Goal: Transaction & Acquisition: Purchase product/service

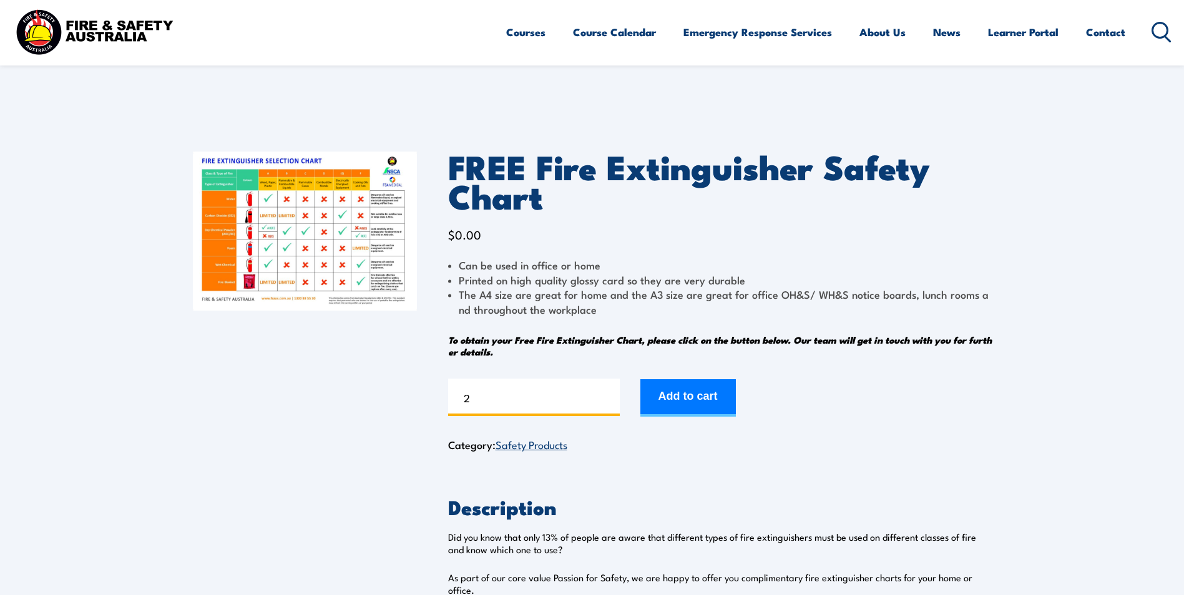
click at [608, 393] on input "2" at bounding box center [534, 397] width 172 height 37
click at [608, 393] on input "3" at bounding box center [534, 397] width 172 height 37
click at [608, 393] on input "4" at bounding box center [534, 397] width 172 height 37
click at [608, 393] on input "5" at bounding box center [534, 397] width 172 height 37
click at [608, 393] on input "6" at bounding box center [534, 397] width 172 height 37
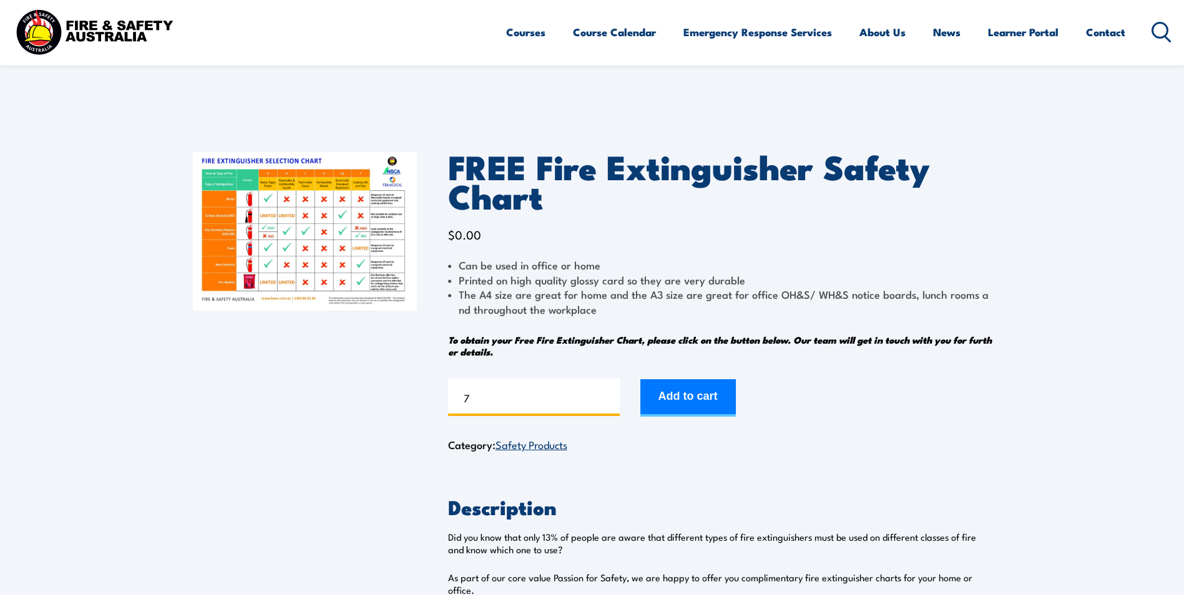
click at [608, 393] on input "7" at bounding box center [534, 397] width 172 height 37
click at [608, 393] on input "8" at bounding box center [534, 397] width 172 height 37
click at [608, 393] on input "9" at bounding box center [534, 397] width 172 height 37
type input "10"
click at [608, 393] on input "10" at bounding box center [534, 397] width 172 height 37
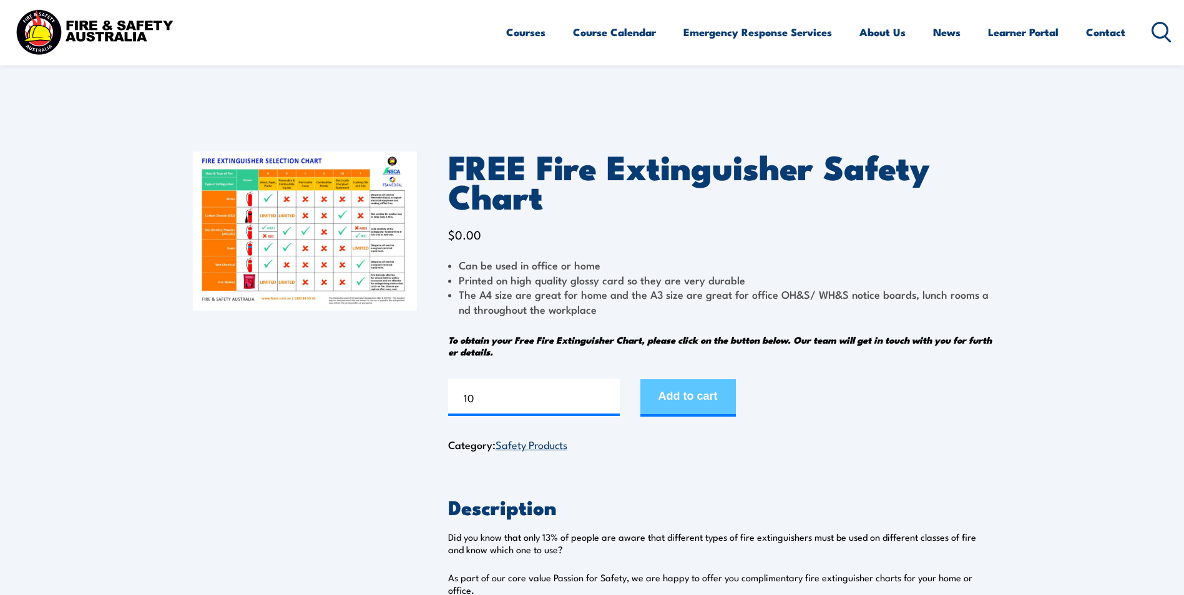
click at [698, 398] on button "Add to cart" at bounding box center [687, 397] width 95 height 37
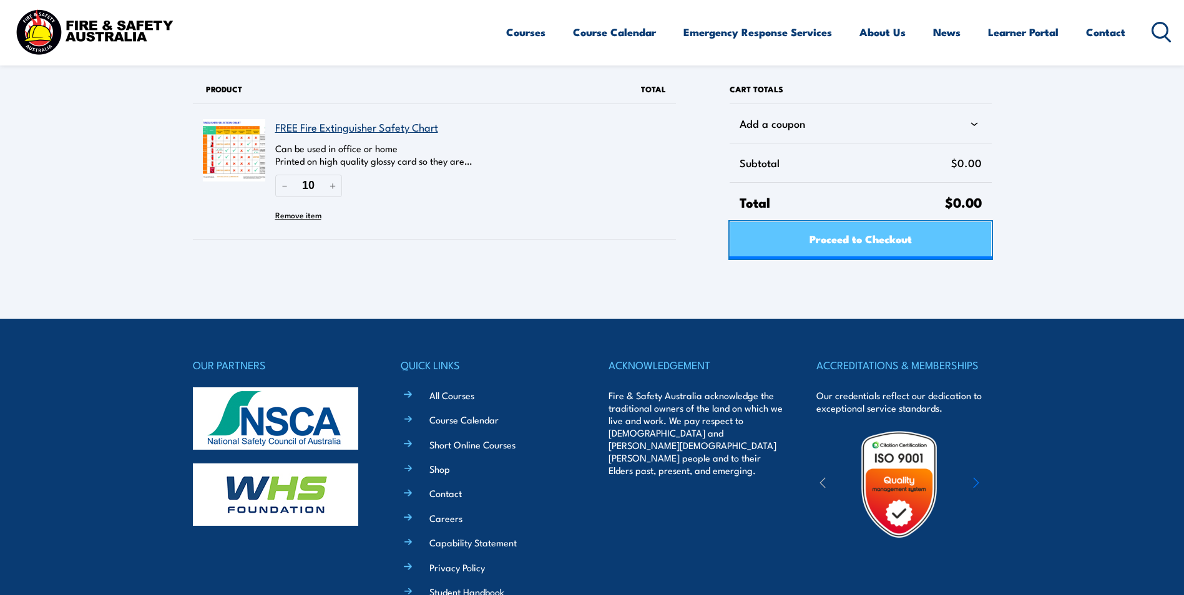
click at [867, 246] on span "Proceed to Checkout" at bounding box center [860, 238] width 102 height 33
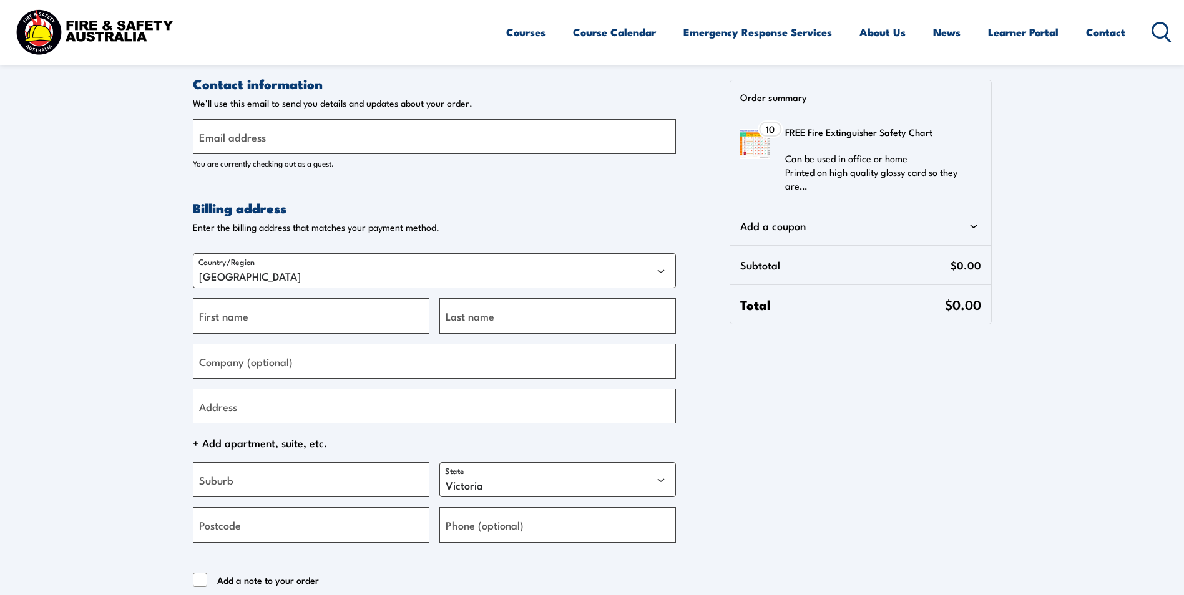
select select "VIC"
click at [341, 140] on input "Email address" at bounding box center [434, 136] width 483 height 35
type input "admin@archehealth.com.au"
click at [291, 318] on input "First name" at bounding box center [311, 315] width 237 height 35
drag, startPoint x: 248, startPoint y: 323, endPoint x: 198, endPoint y: 324, distance: 50.6
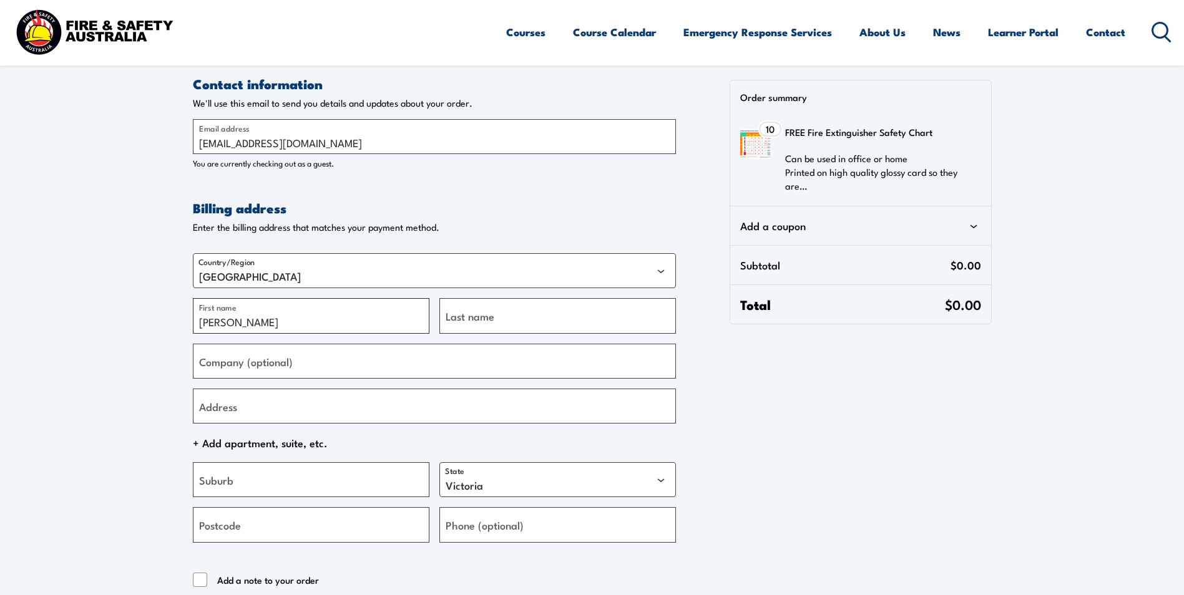
click at [198, 324] on input "Brenda" at bounding box center [311, 315] width 237 height 35
type input "Brenda"
click at [668, 484] on select "Australian Capital Territory New South Wales Northern Territory Queensland Sout…" at bounding box center [557, 479] width 237 height 35
select select "WA"
click at [439, 462] on select "Australian Capital Territory New South Wales Northern Territory Queensland Sout…" at bounding box center [557, 479] width 237 height 35
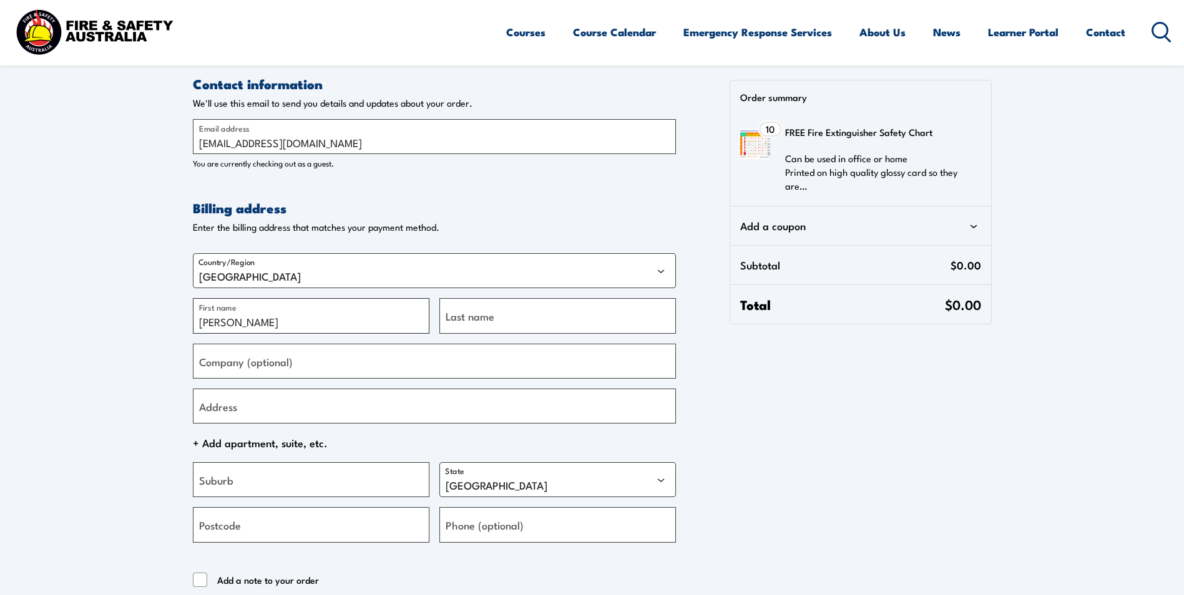
click at [275, 330] on input "Brenda" at bounding box center [311, 315] width 237 height 35
drag, startPoint x: 248, startPoint y: 321, endPoint x: 195, endPoint y: 318, distance: 52.5
click at [195, 318] on input "Brenda" at bounding box center [311, 315] width 237 height 35
type input "Nat"
type input "McAllister"
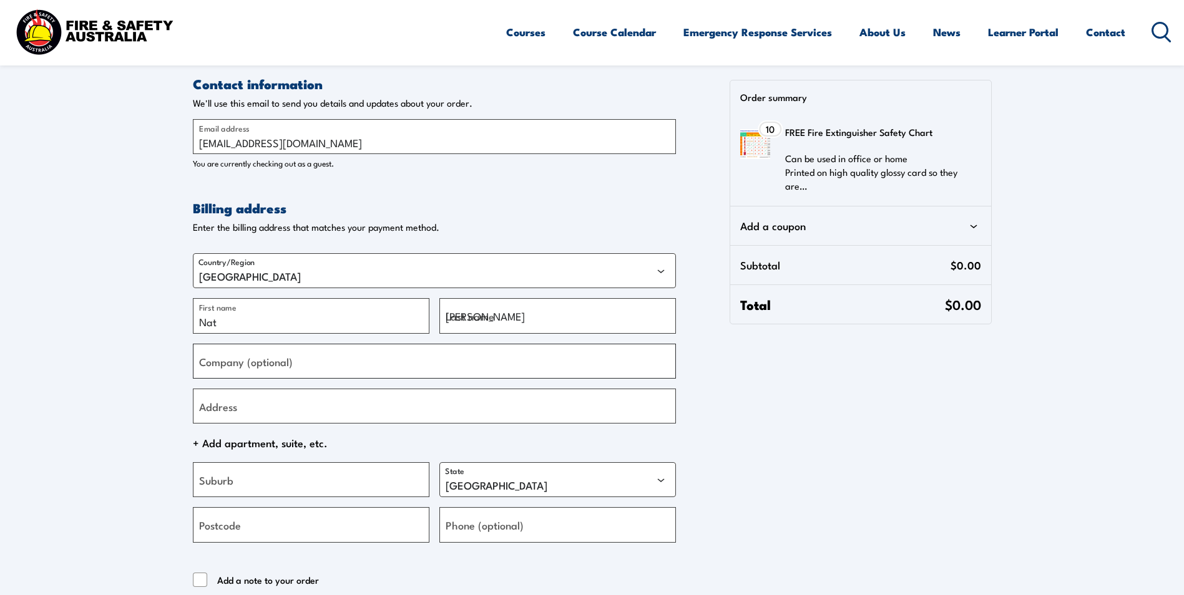
type input "Arche Health"
type input "4/1140 Albany hwy"
type input "Bentley"
type input "6102"
type input "+61894580550"
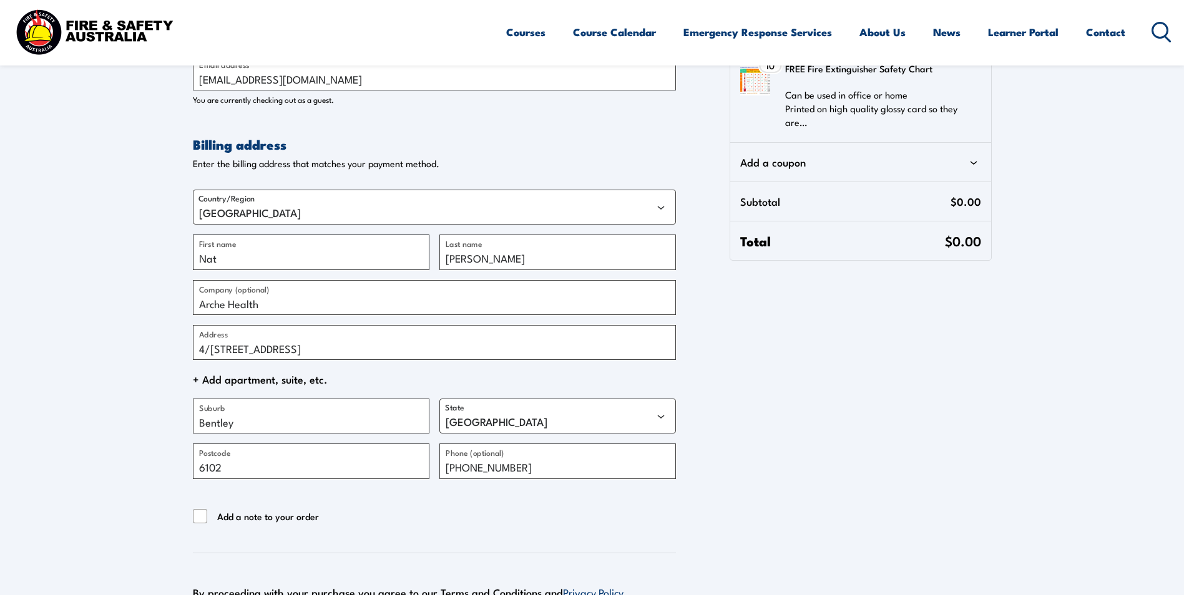
scroll to position [62, 0]
type input "Nat"
click at [256, 308] on input "Arche Health" at bounding box center [434, 298] width 483 height 35
drag, startPoint x: 276, startPoint y: 306, endPoint x: 190, endPoint y: 307, distance: 86.1
click at [190, 307] on section "Contact information Contact information We'll use this email to send you detail…" at bounding box center [592, 304] width 1184 height 733
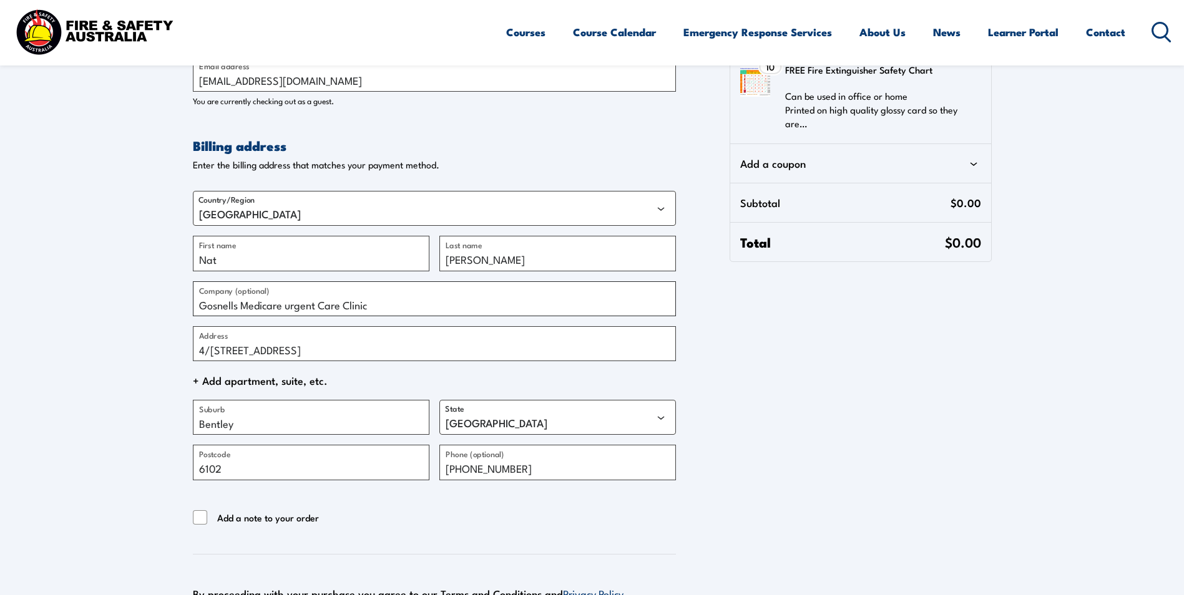
type input "Gosnells Medicare urgent Care Clinic"
drag, startPoint x: 295, startPoint y: 352, endPoint x: 197, endPoint y: 357, distance: 98.1
click at [197, 357] on input "4/1140 Albany hwy" at bounding box center [434, 343] width 483 height 35
type input "2227a Albany Highway"
drag, startPoint x: 238, startPoint y: 425, endPoint x: 197, endPoint y: 423, distance: 40.6
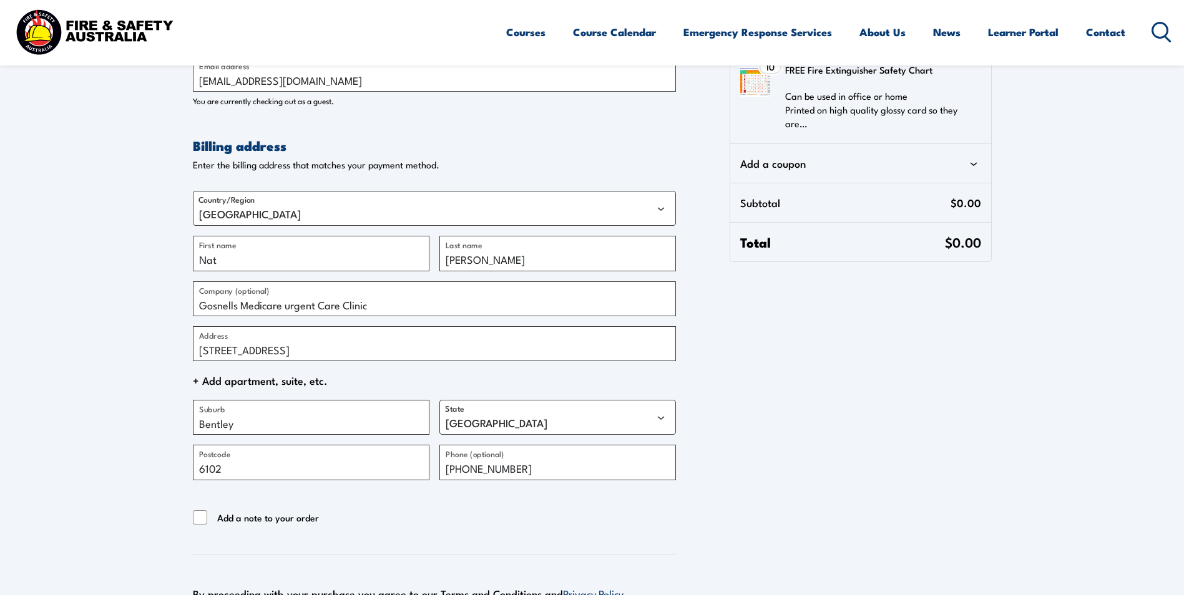
click at [197, 423] on input "Bentley" at bounding box center [311, 417] width 237 height 35
type input "Gosnels"
drag, startPoint x: 549, startPoint y: 475, endPoint x: 443, endPoint y: 473, distance: 106.1
click at [443, 473] on input "+61894580550" at bounding box center [557, 462] width 237 height 35
click at [227, 352] on input "2227a Albany Highway" at bounding box center [434, 343] width 483 height 35
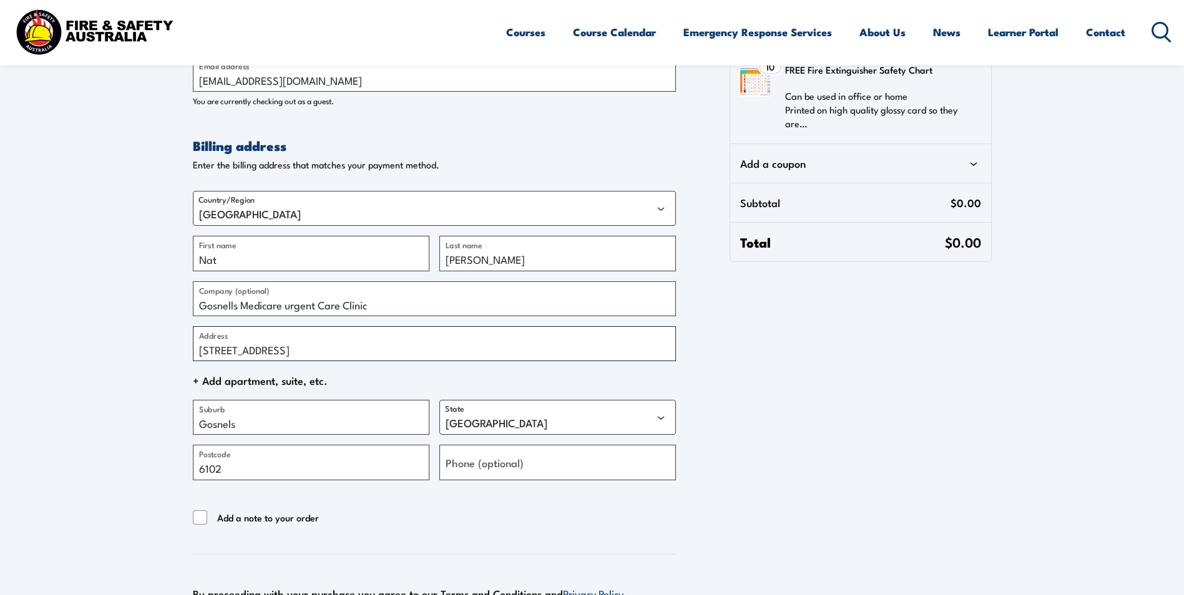
click at [198, 347] on input "2227 Albany Highway" at bounding box center [434, 343] width 483 height 35
type input "1/2227 Albany Highway"
click at [230, 422] on input "Gosnels" at bounding box center [311, 417] width 237 height 35
type input "Gosnells"
drag, startPoint x: 230, startPoint y: 470, endPoint x: 162, endPoint y: 469, distance: 67.4
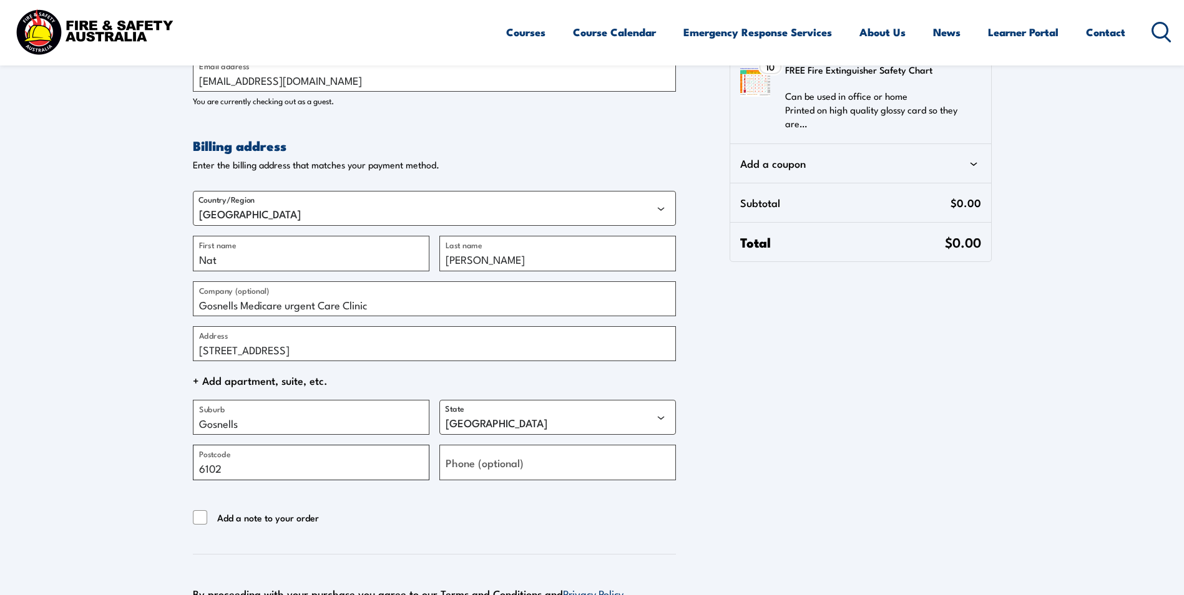
click at [162, 469] on section "Contact information Contact information We'll use this email to send you detail…" at bounding box center [592, 304] width 1184 height 733
type input "6110"
click at [505, 510] on div "Add a note to your order" at bounding box center [434, 518] width 483 height 16
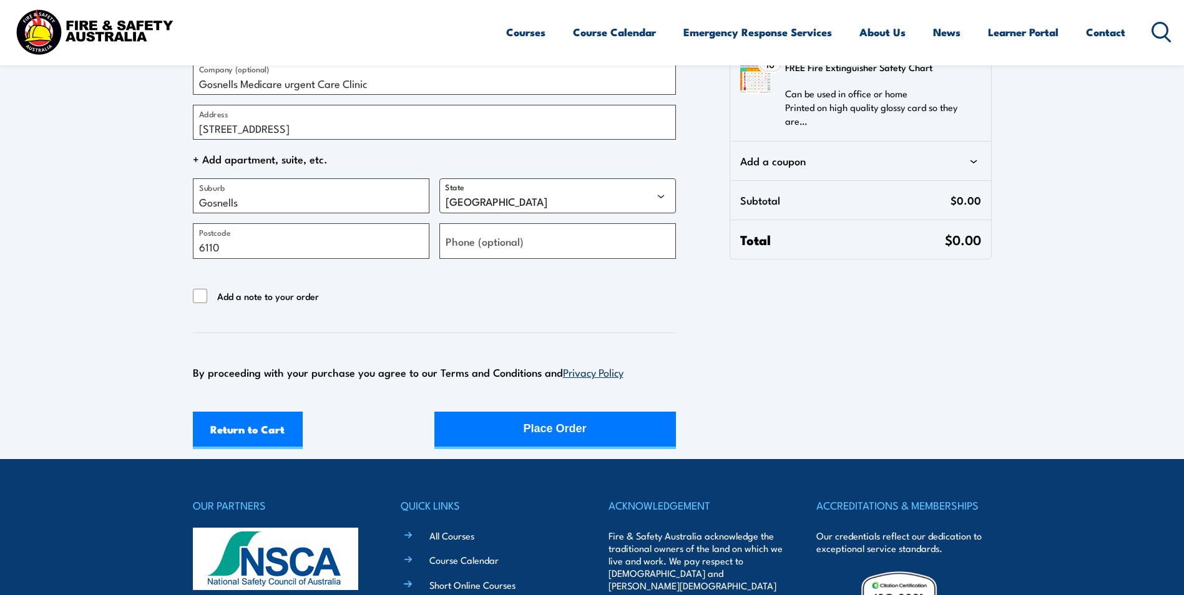
scroll to position [312, 0]
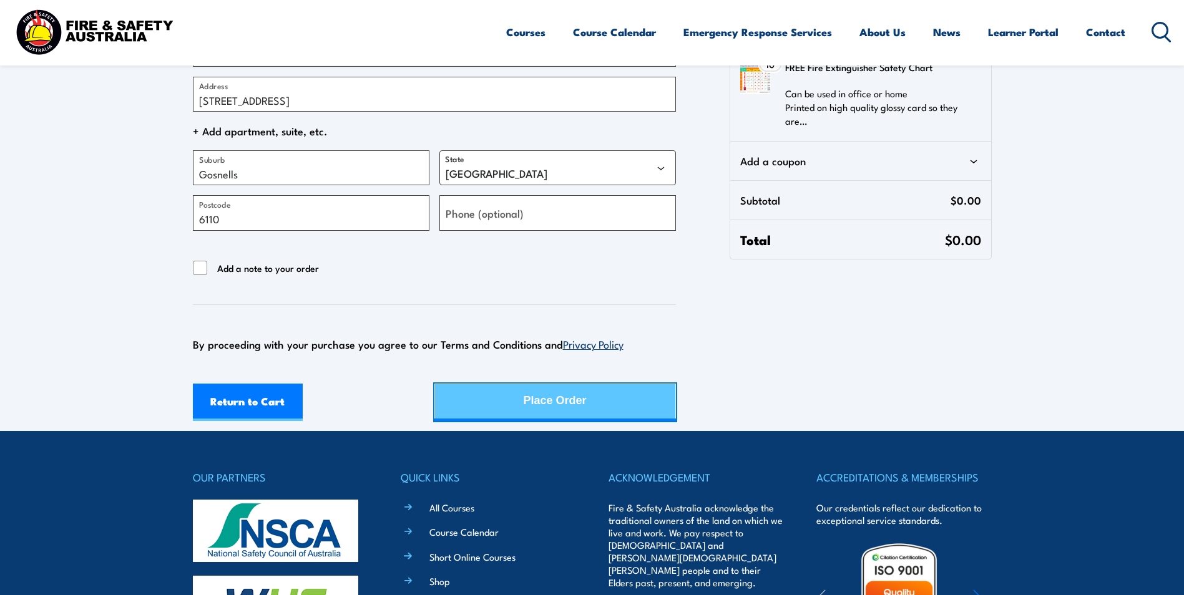
click at [560, 408] on div "Place Order" at bounding box center [555, 400] width 63 height 33
